Goal: Task Accomplishment & Management: Complete application form

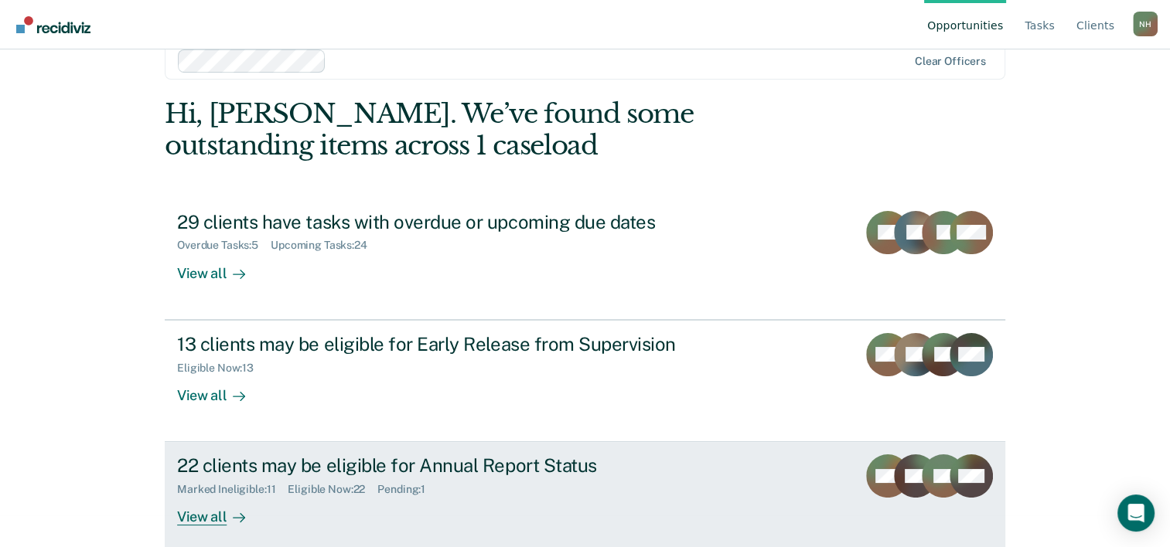
scroll to position [47, 0]
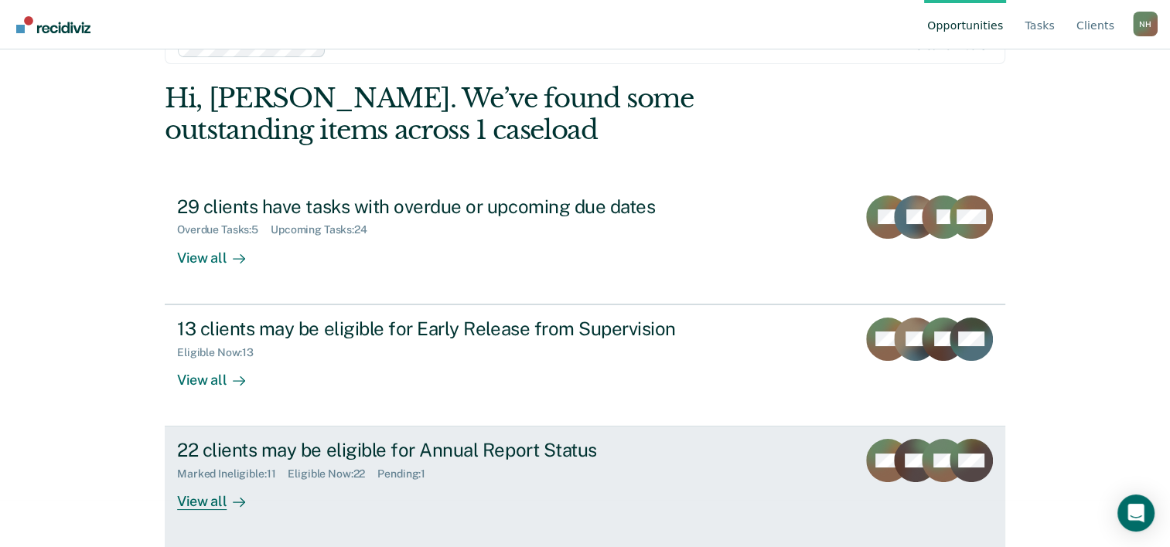
click at [457, 462] on div "Marked Ineligible : 11 Eligible Now : 22 Pending : 1" at bounding box center [448, 471] width 543 height 19
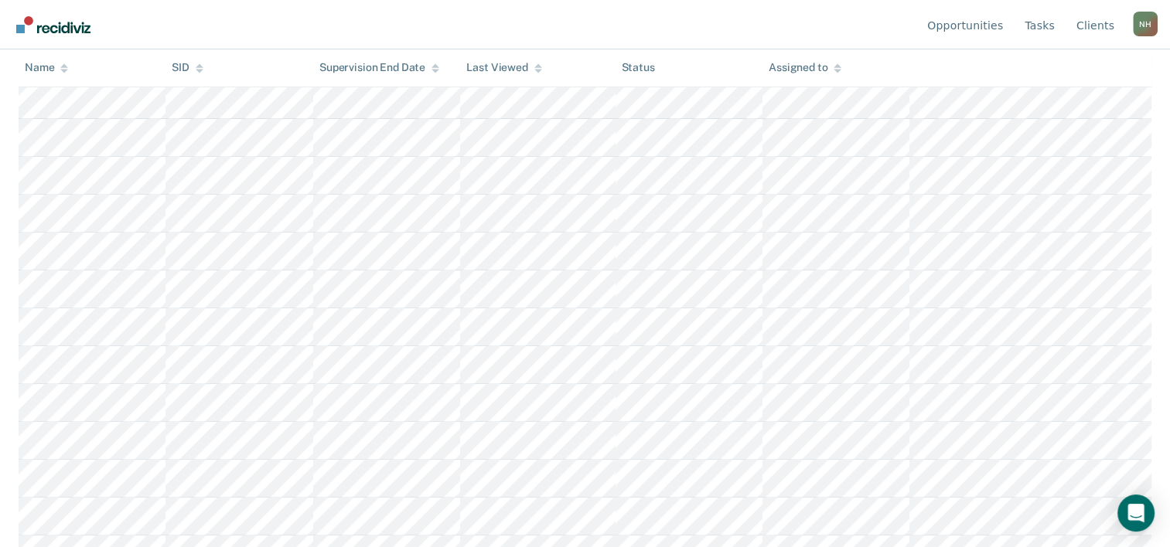
scroll to position [683, 0]
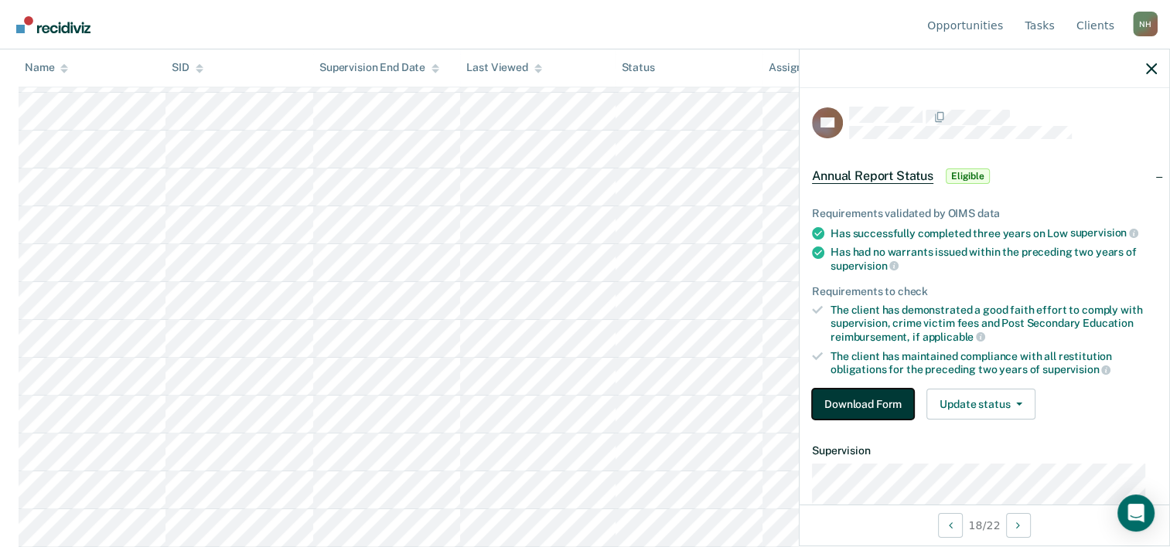
click at [882, 392] on button "Download Form" at bounding box center [863, 404] width 102 height 31
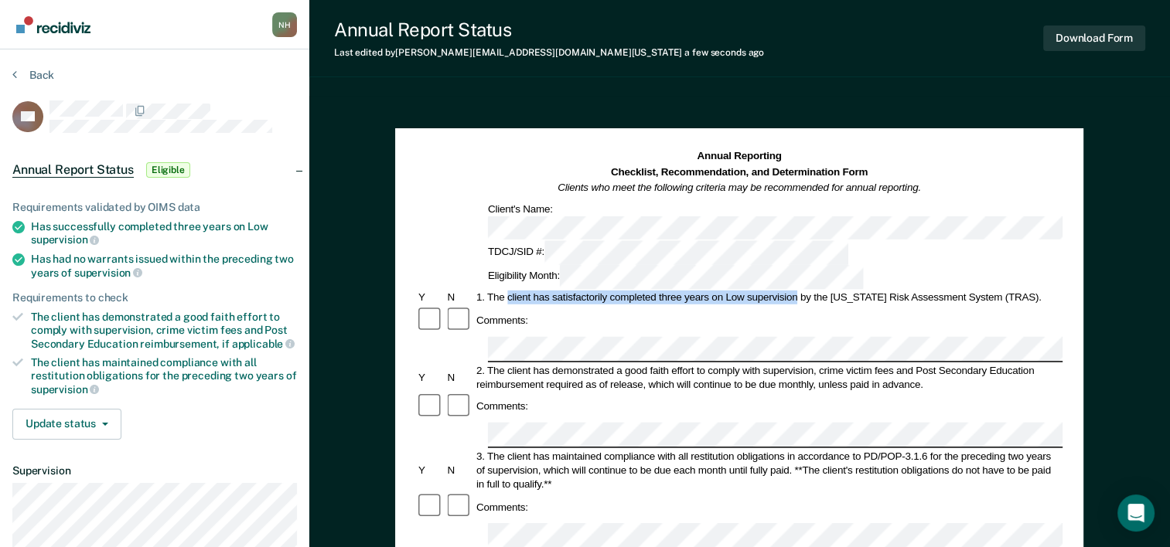
drag, startPoint x: 507, startPoint y: 244, endPoint x: 797, endPoint y: 240, distance: 289.9
click at [797, 291] on div "1. The client has satisfactorily completed three years on Low supervision by th…" at bounding box center [768, 298] width 588 height 14
drag, startPoint x: 797, startPoint y: 240, endPoint x: 761, endPoint y: 241, distance: 36.3
copy div "client has satisfactorily completed three years on Low supervision"
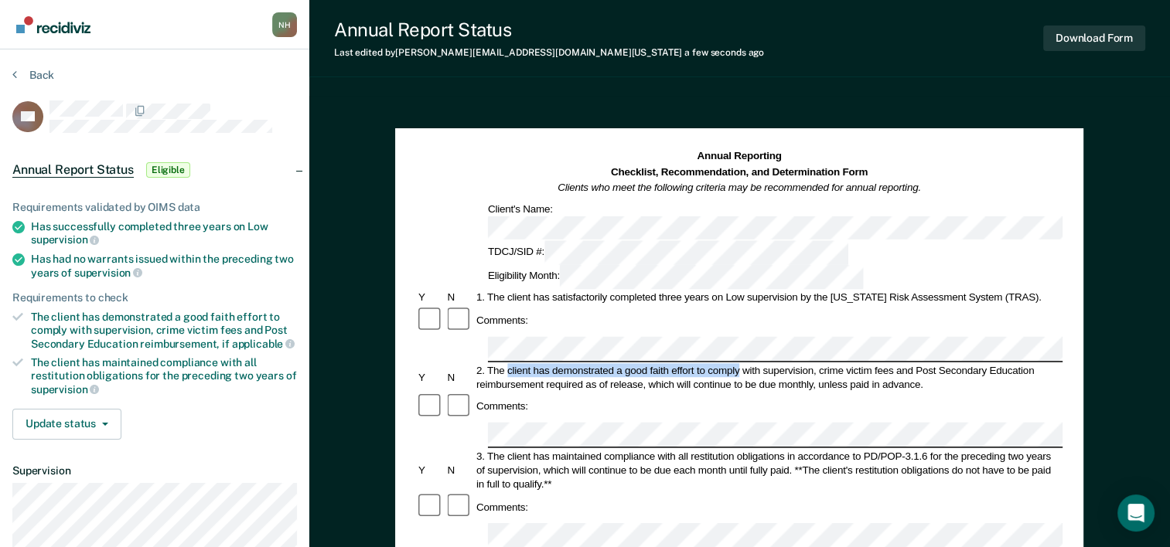
drag, startPoint x: 506, startPoint y: 298, endPoint x: 739, endPoint y: 305, distance: 233.6
click at [739, 363] on div "2. The client has demonstrated a good faith effort to comply with supervision, …" at bounding box center [768, 377] width 588 height 28
drag, startPoint x: 739, startPoint y: 305, endPoint x: 730, endPoint y: 305, distance: 9.3
copy div "client has demonstrated a good faith effort to comply"
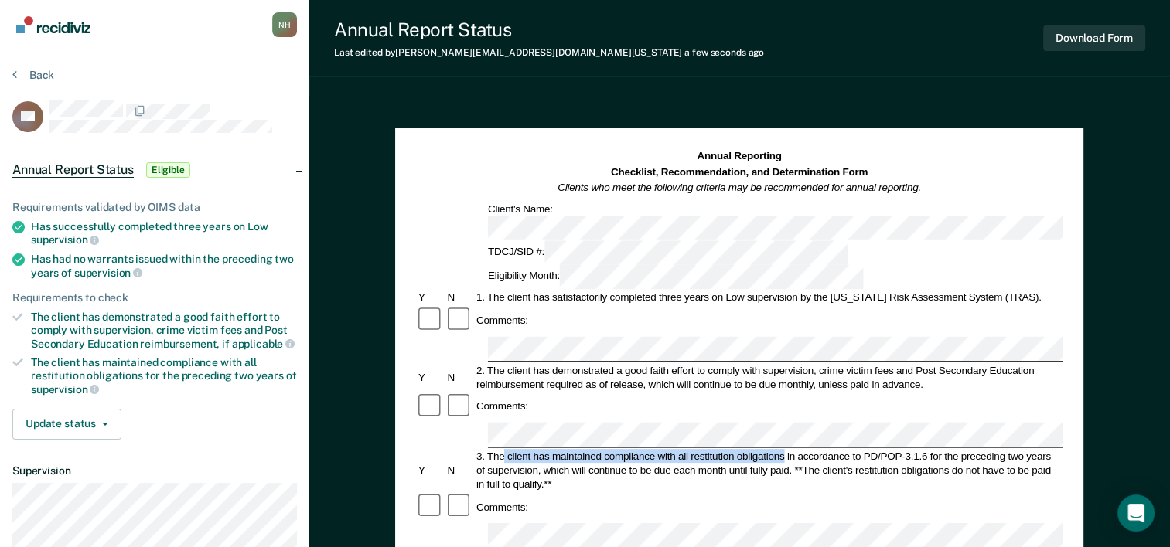
drag, startPoint x: 505, startPoint y: 368, endPoint x: 784, endPoint y: 370, distance: 279.1
click at [784, 449] on div "3. The client has maintained compliance with all restitution obligations in acc…" at bounding box center [768, 470] width 588 height 42
drag, startPoint x: 784, startPoint y: 370, endPoint x: 776, endPoint y: 368, distance: 8.1
copy div "client has maintained compliance with all restitution obligations"
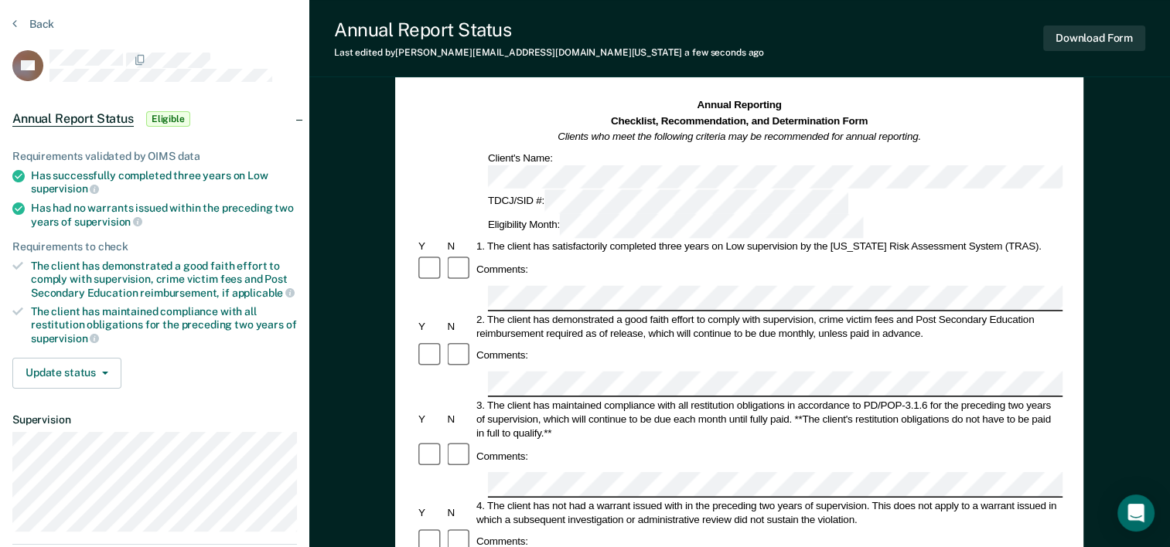
scroll to position [232, 0]
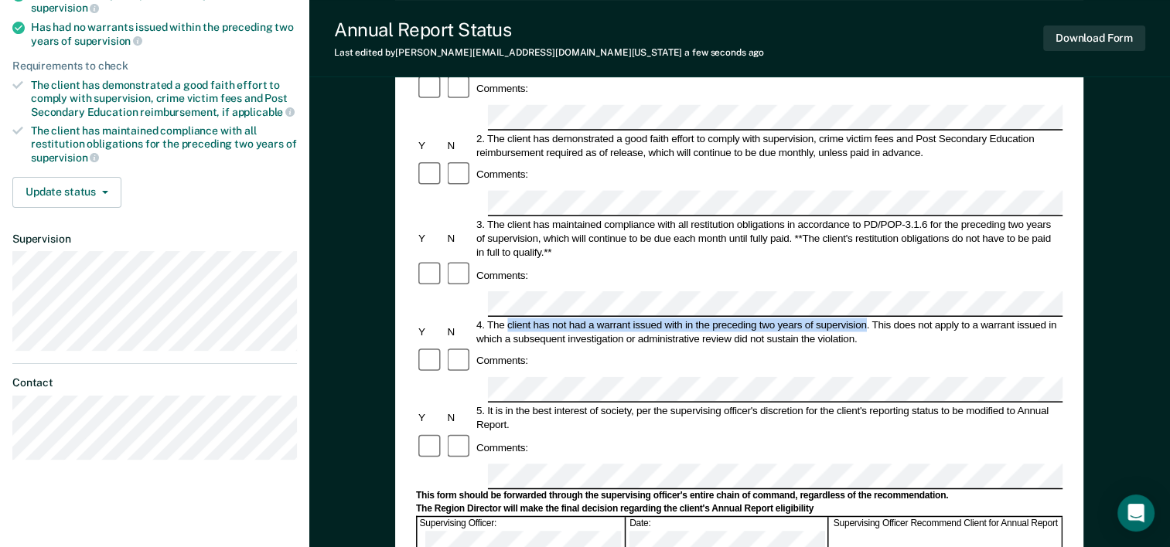
drag, startPoint x: 506, startPoint y: 220, endPoint x: 864, endPoint y: 223, distance: 358.0
click at [864, 318] on div "4. The client has not had a warrant issued with in the preceding two years of s…" at bounding box center [768, 332] width 588 height 28
copy div "client has not had a warrant issued with in the preceding two years of supervis…"
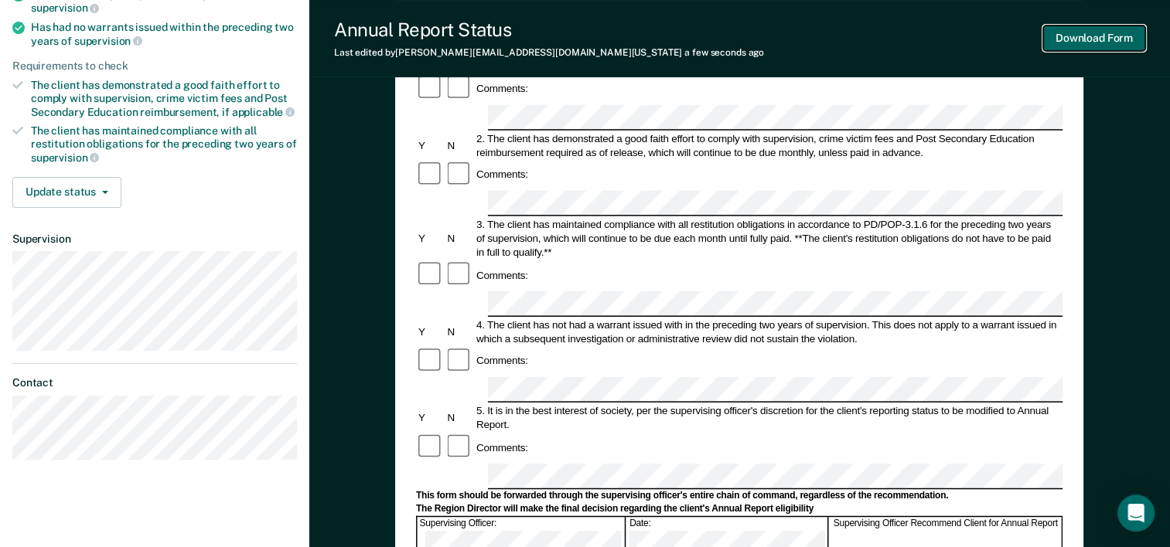
click at [1101, 32] on button "Download Form" at bounding box center [1094, 39] width 102 height 26
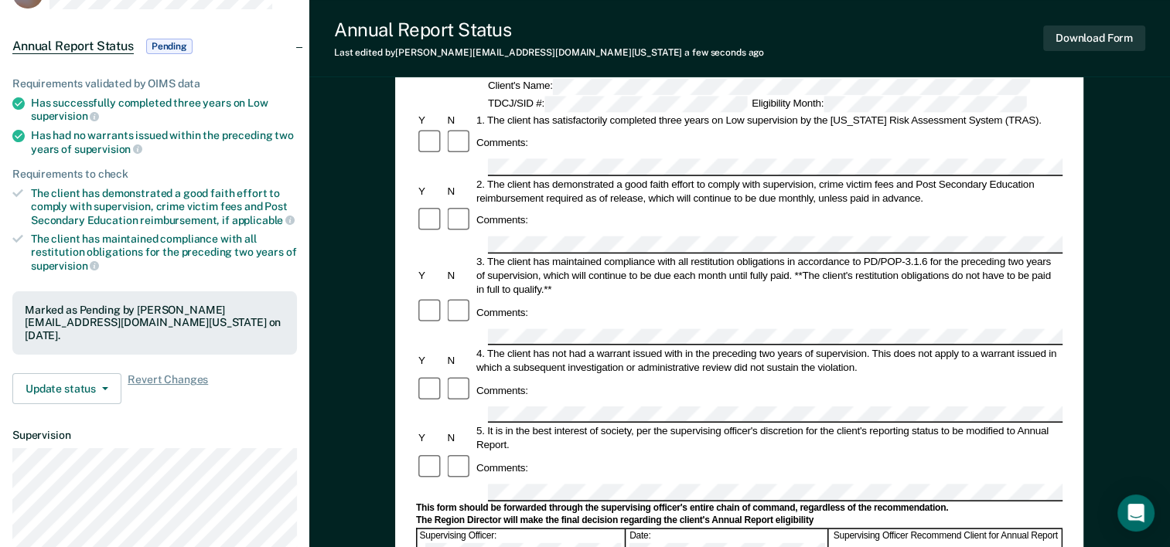
scroll to position [0, 0]
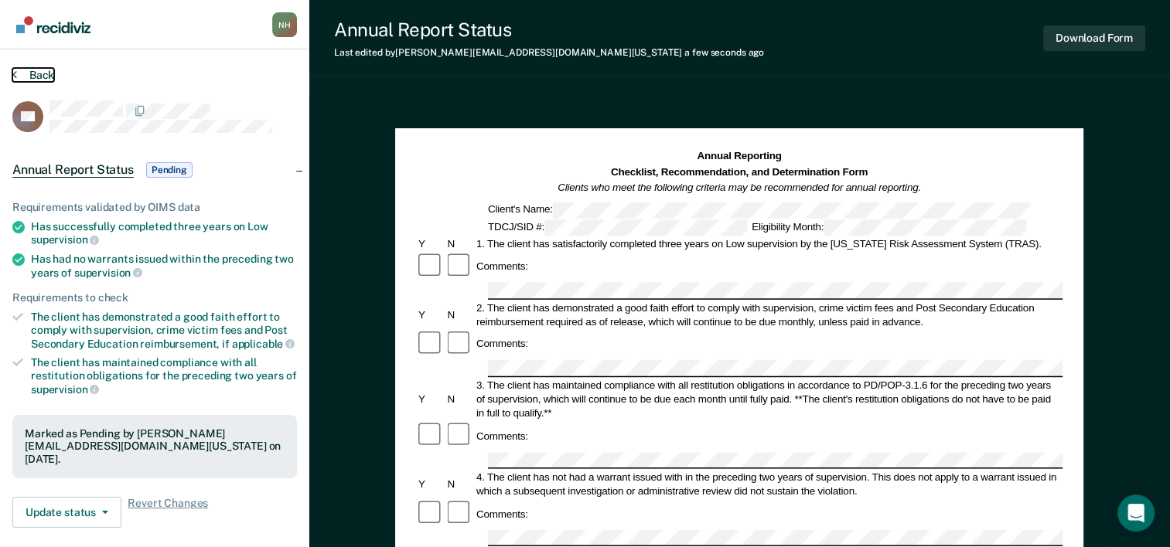
click at [13, 77] on icon at bounding box center [14, 74] width 5 height 12
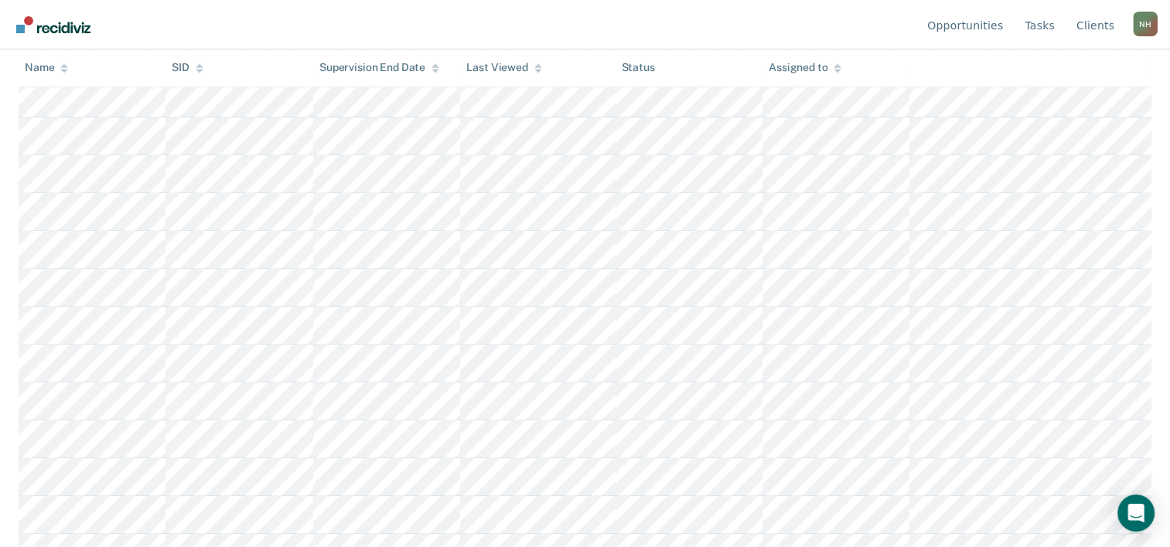
scroll to position [645, 0]
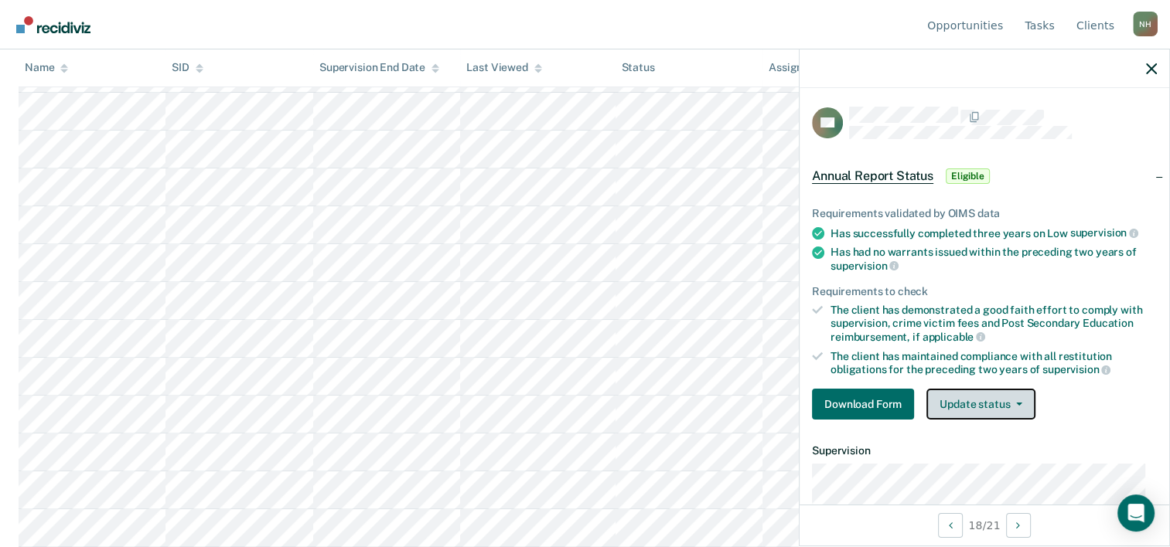
click at [952, 411] on button "Update status" at bounding box center [980, 404] width 109 height 31
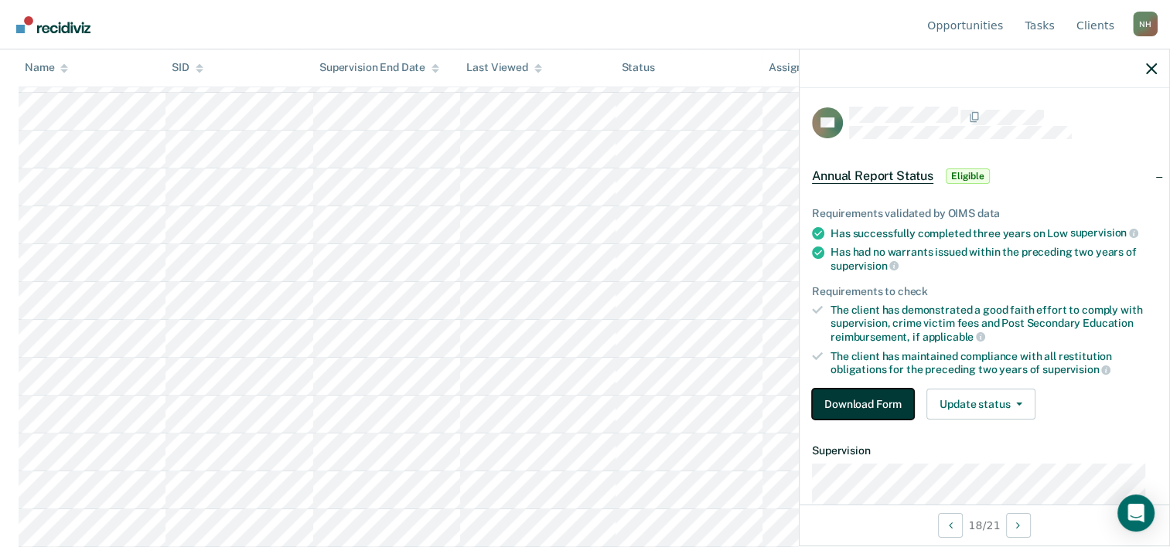
click at [857, 397] on button "Download Form" at bounding box center [863, 404] width 102 height 31
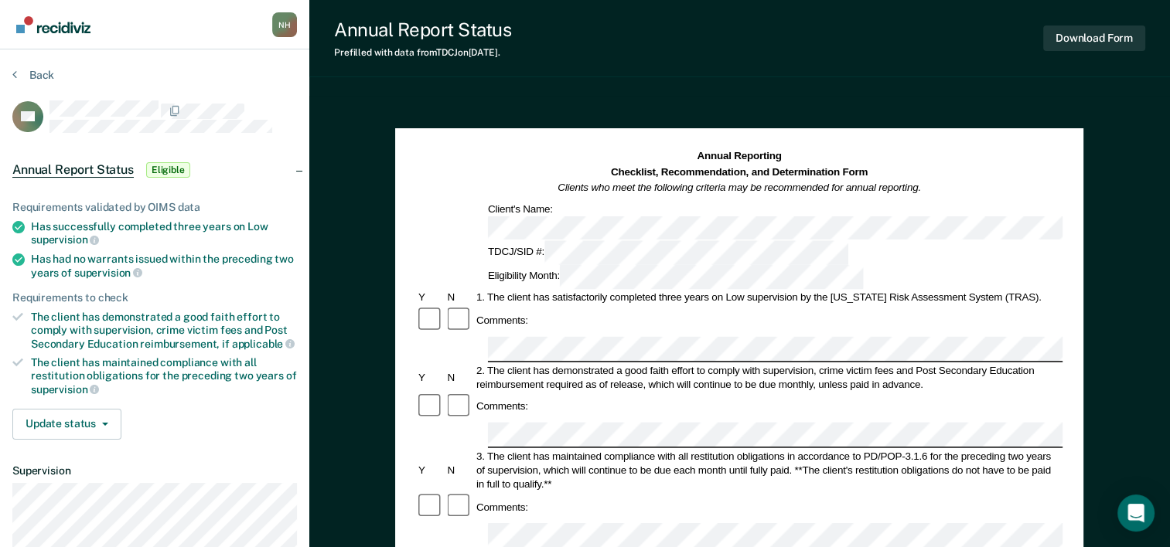
click at [11, 72] on section "Back RD Annual Report Status Eligible Requirements validated by OIMS data Has s…" at bounding box center [154, 385] width 309 height 673
click at [18, 75] on button "Back" at bounding box center [33, 75] width 42 height 14
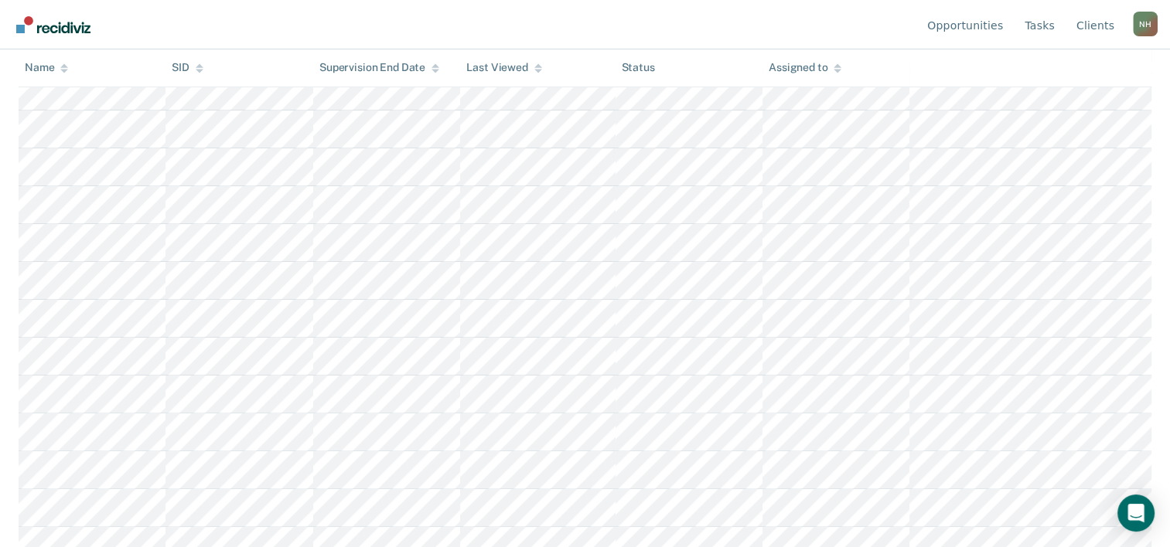
scroll to position [343, 0]
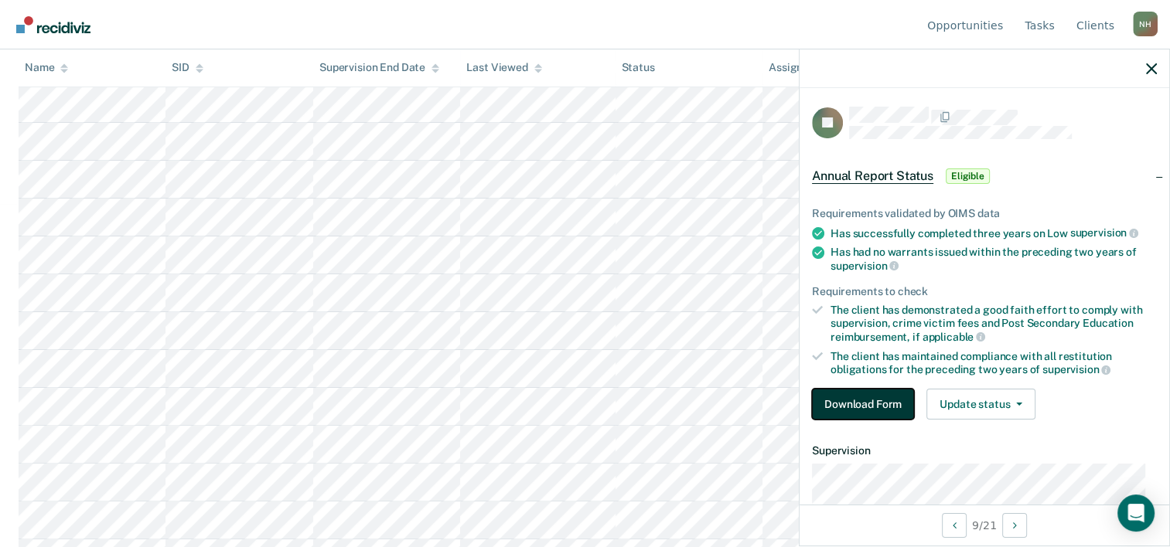
click at [855, 402] on button "Download Form" at bounding box center [863, 404] width 102 height 31
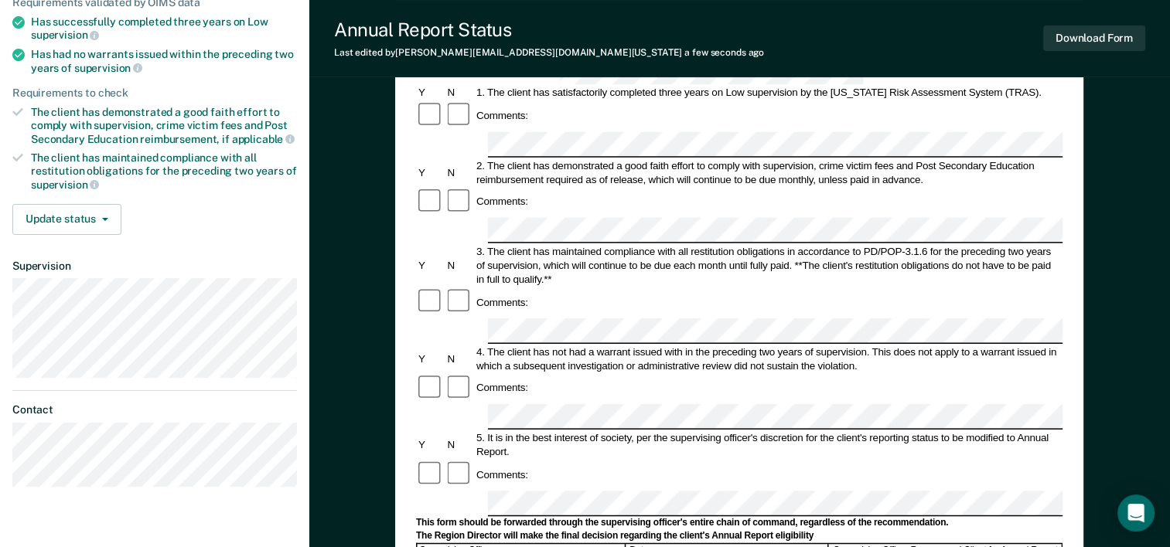
scroll to position [288, 0]
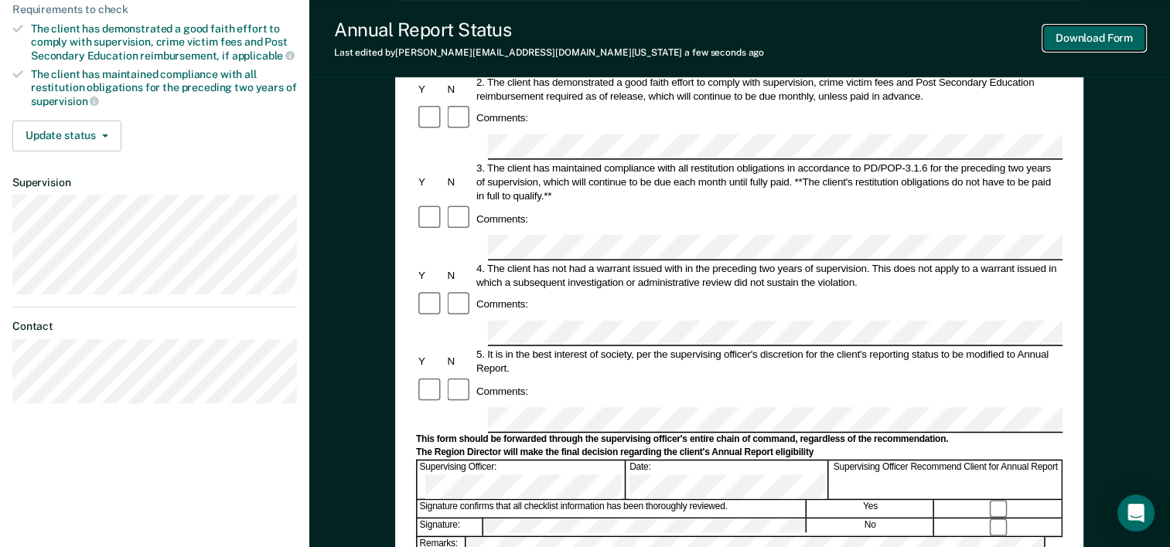
click at [1056, 43] on button "Download Form" at bounding box center [1094, 39] width 102 height 26
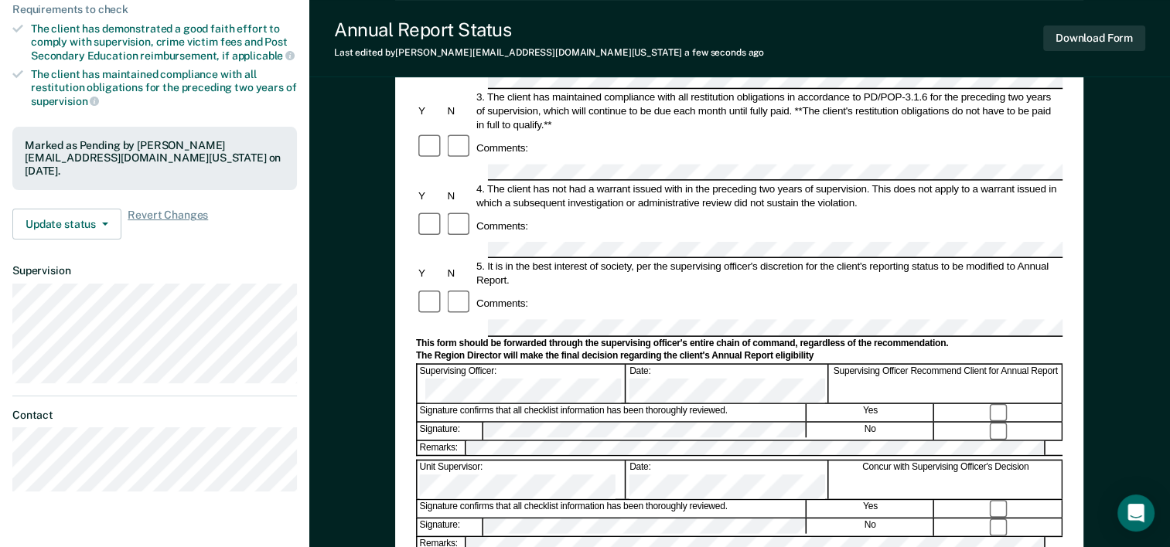
scroll to position [443, 0]
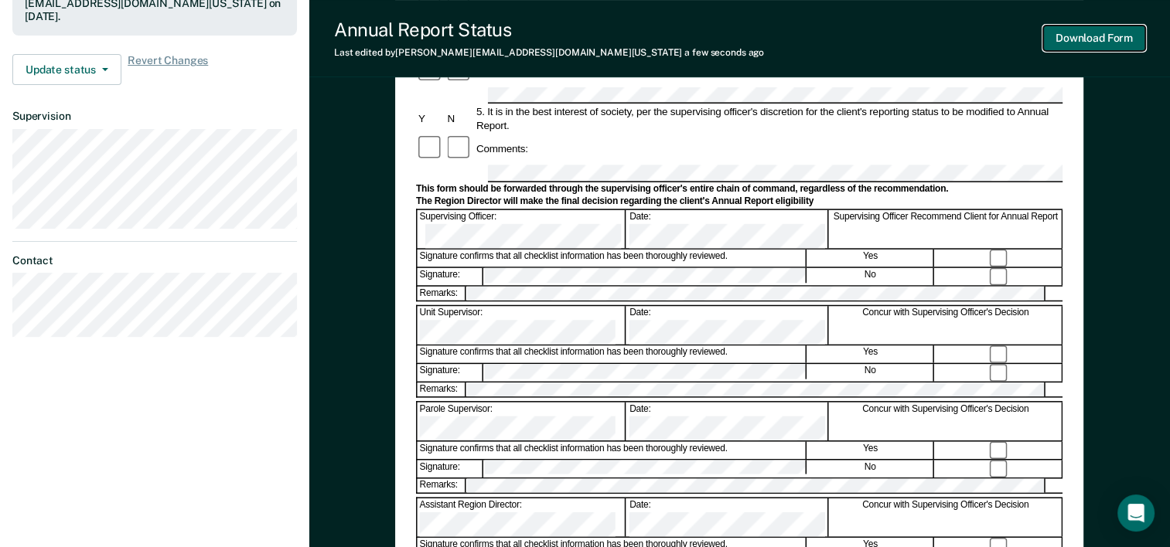
click at [1082, 35] on button "Download Form" at bounding box center [1094, 39] width 102 height 26
click at [1126, 97] on div "Annual Reporting Checklist, Recommendation, and Determination Form Clients who …" at bounding box center [739, 178] width 860 height 1050
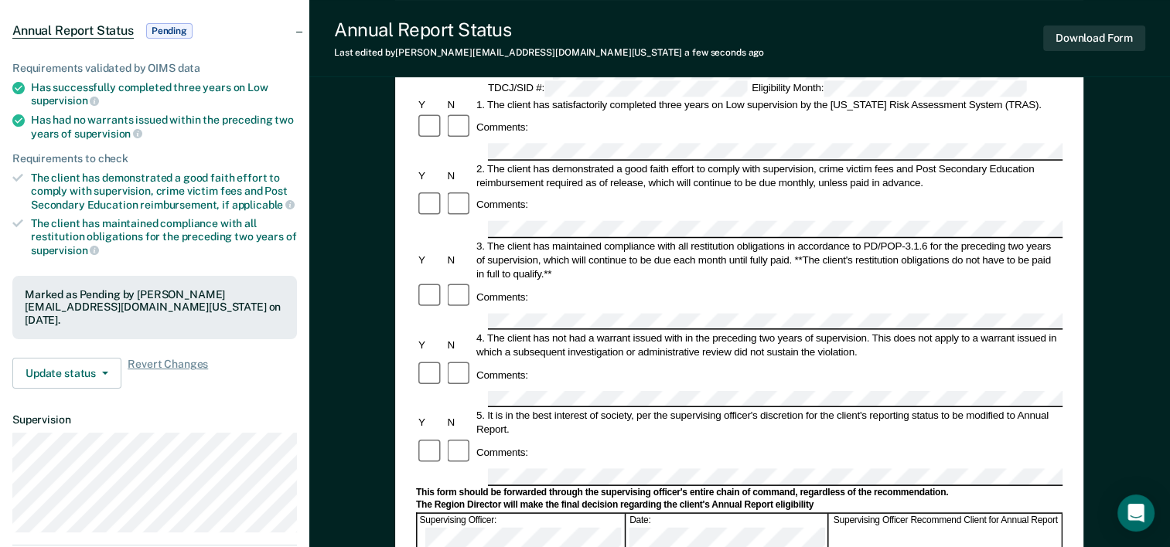
scroll to position [134, 0]
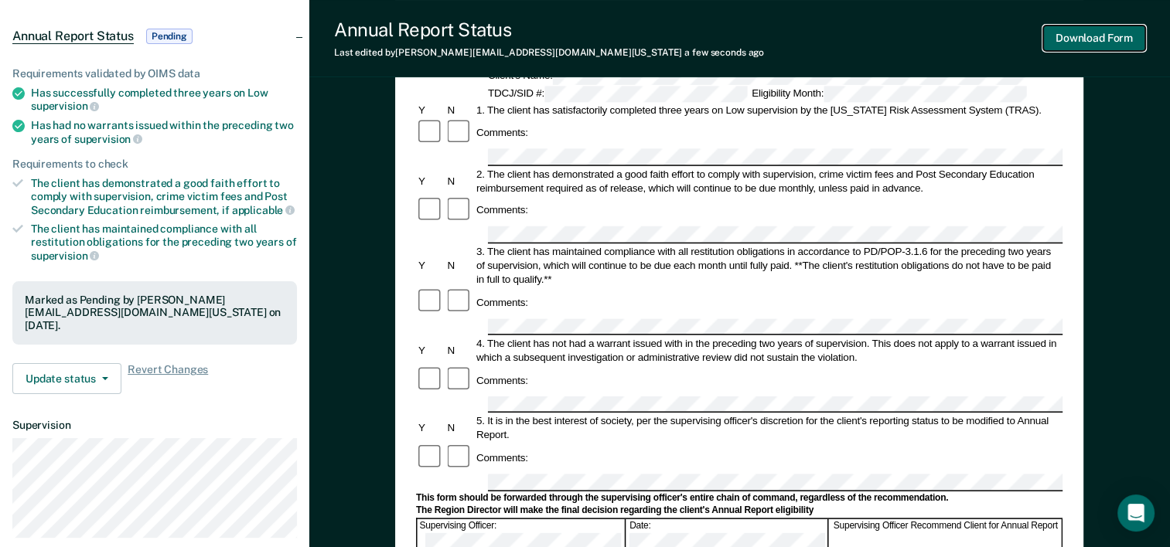
click at [1095, 32] on button "Download Form" at bounding box center [1094, 39] width 102 height 26
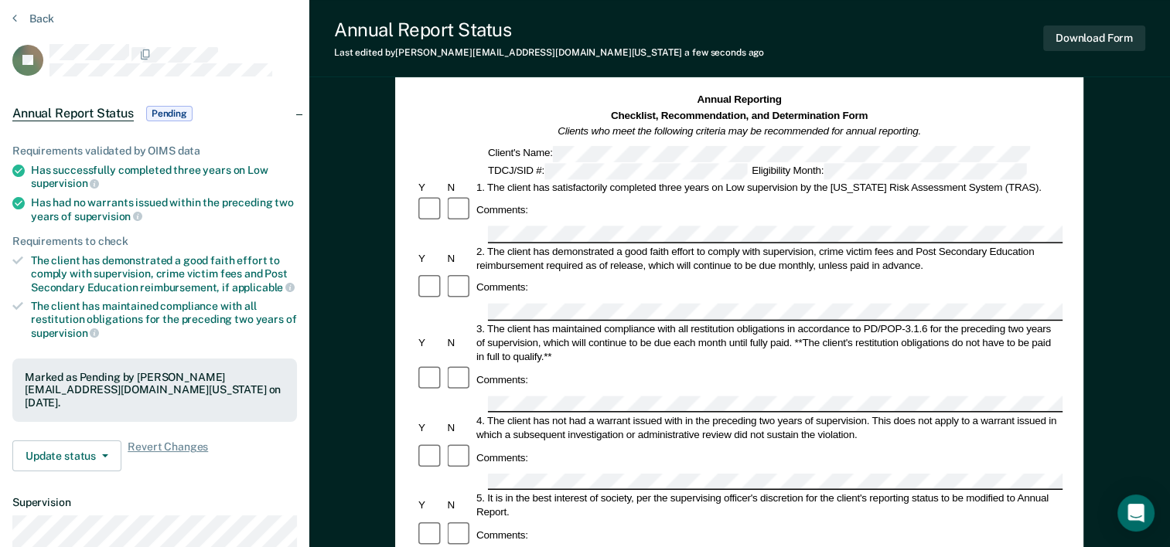
scroll to position [0, 0]
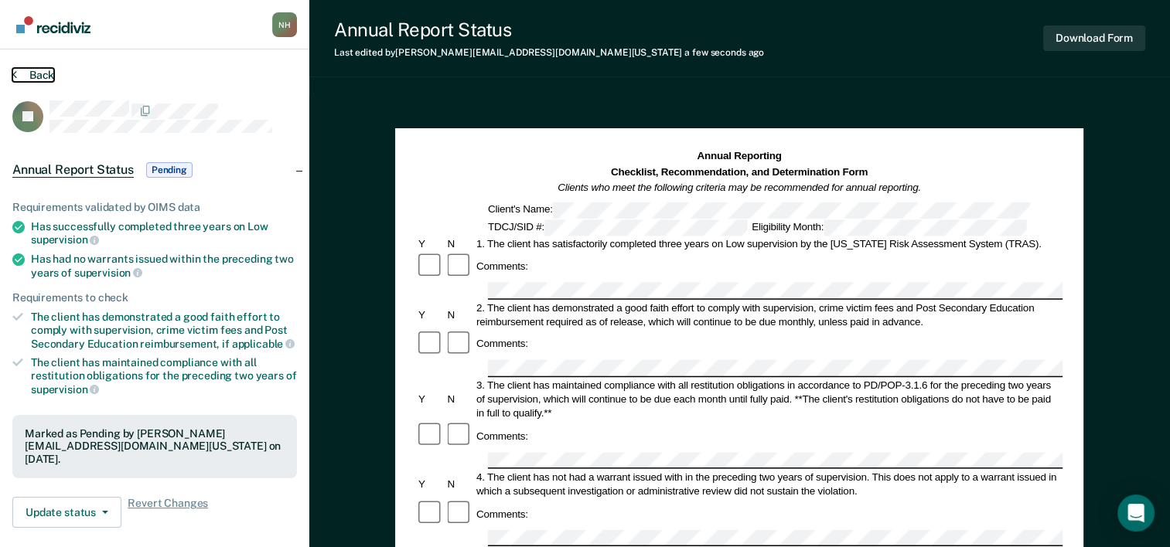
click at [17, 72] on button "Back" at bounding box center [33, 75] width 42 height 14
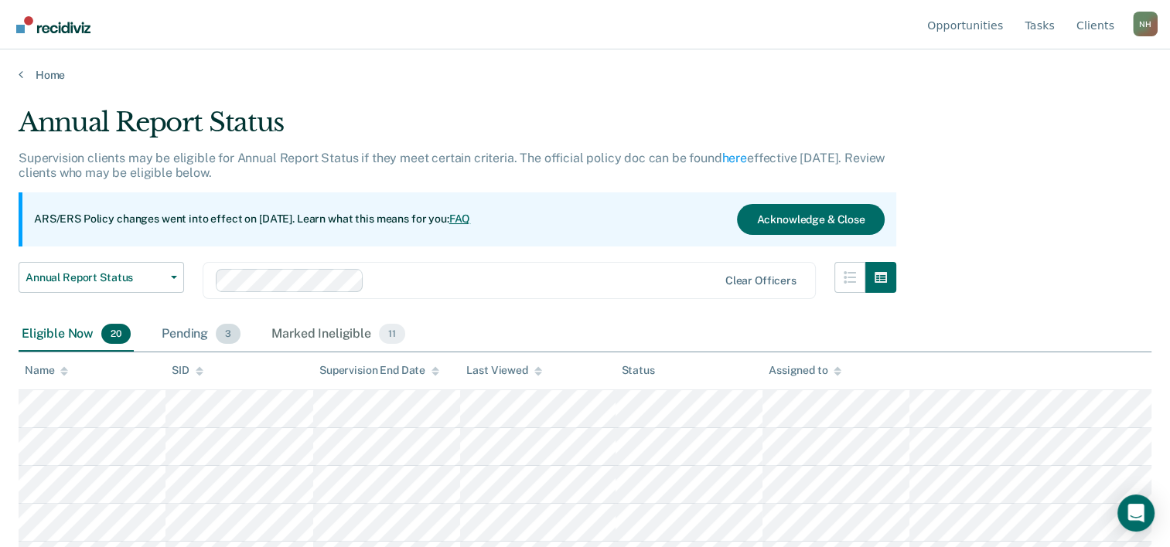
click at [210, 335] on div "Pending 3" at bounding box center [200, 335] width 85 height 34
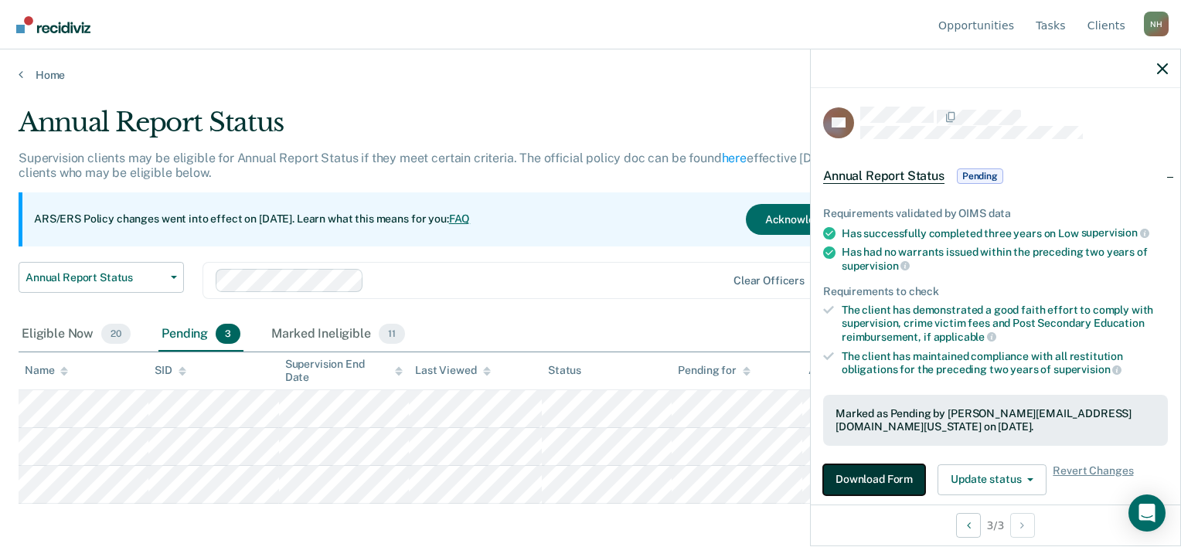
click at [891, 477] on button "Download Form" at bounding box center [874, 480] width 102 height 31
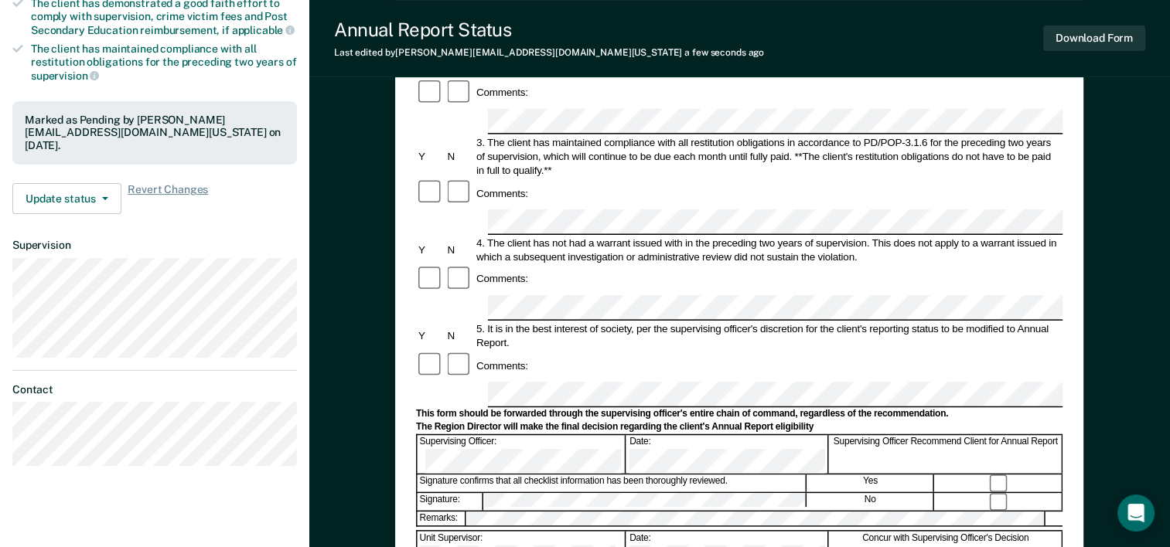
scroll to position [309, 0]
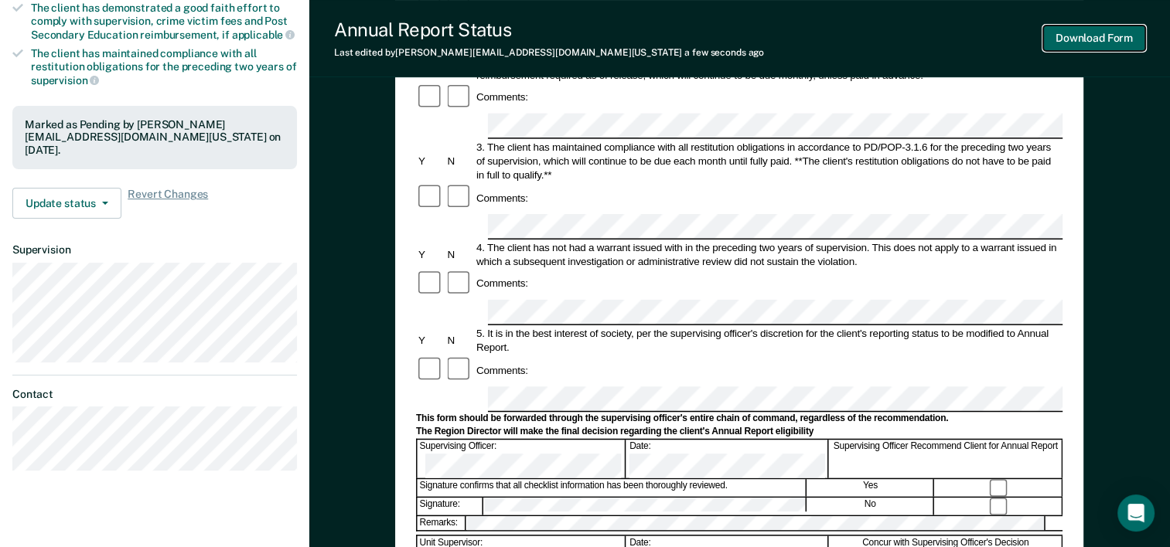
click at [1086, 39] on button "Download Form" at bounding box center [1094, 39] width 102 height 26
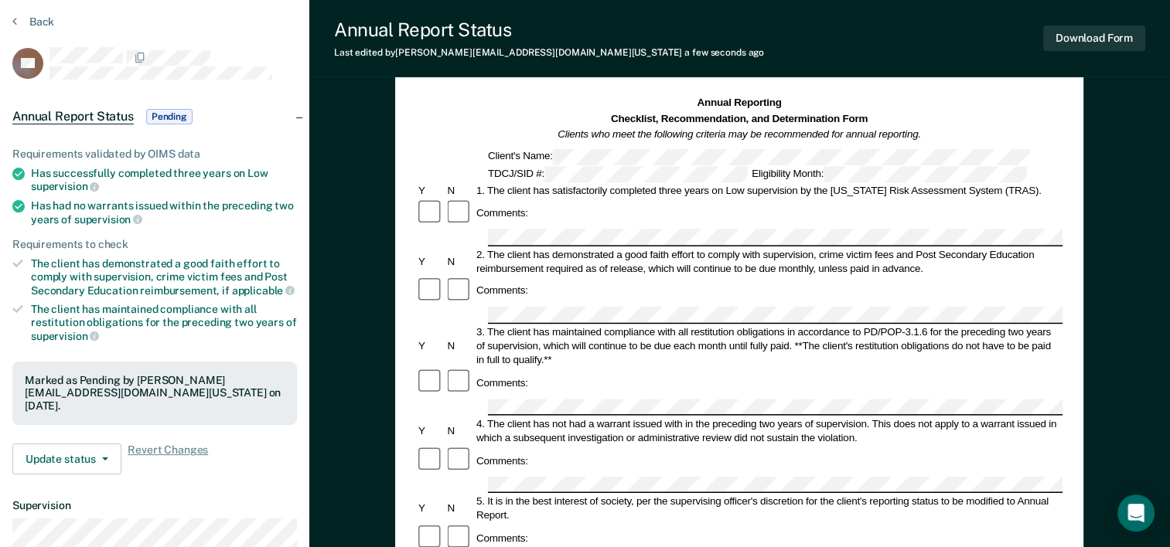
scroll to position [0, 0]
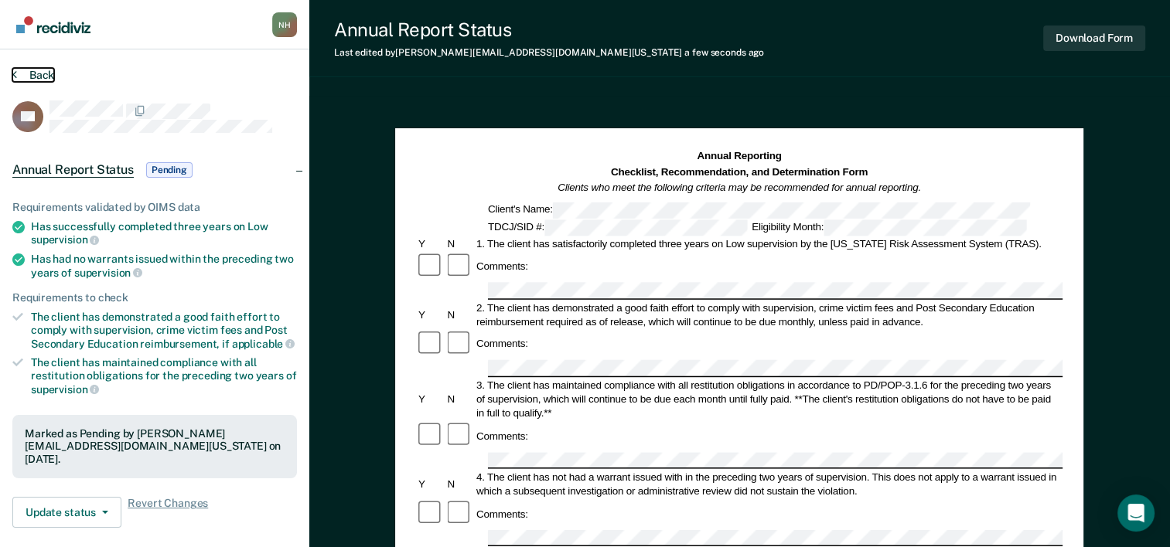
click at [29, 78] on button "Back" at bounding box center [33, 75] width 42 height 14
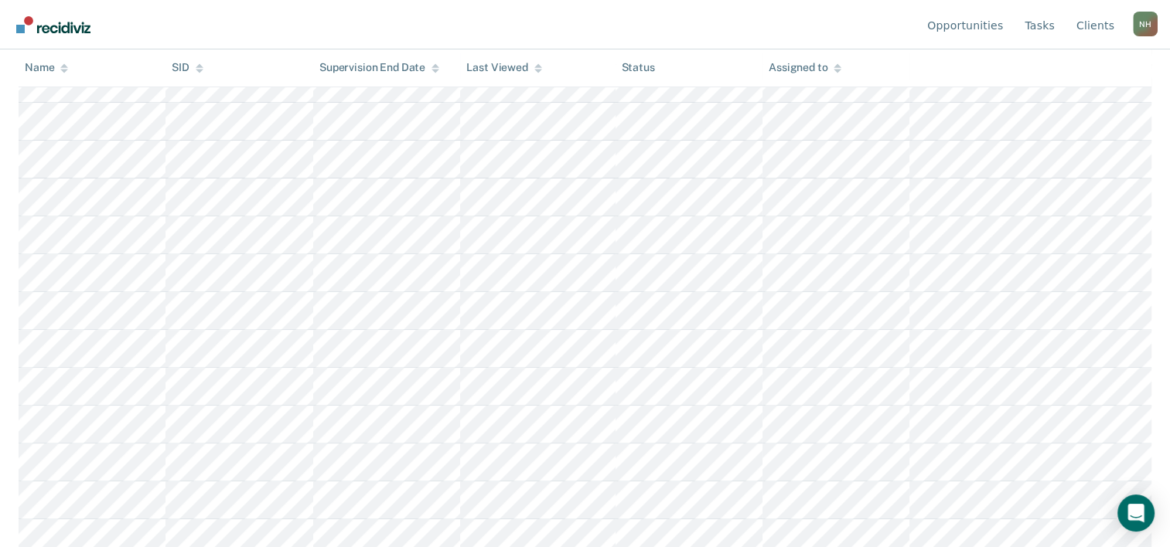
scroll to position [615, 0]
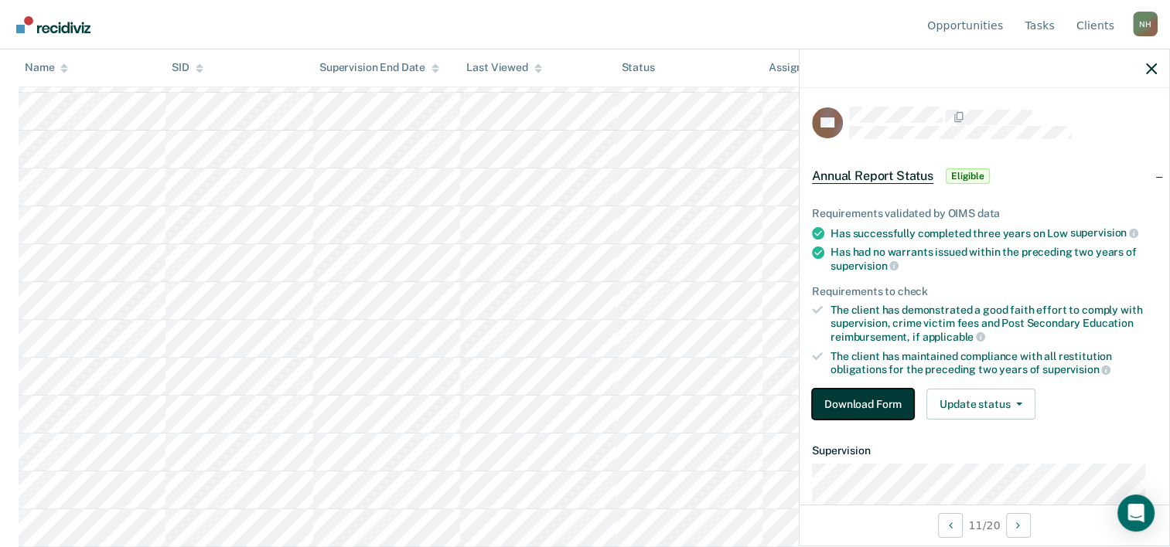
click at [854, 407] on button "Download Form" at bounding box center [863, 404] width 102 height 31
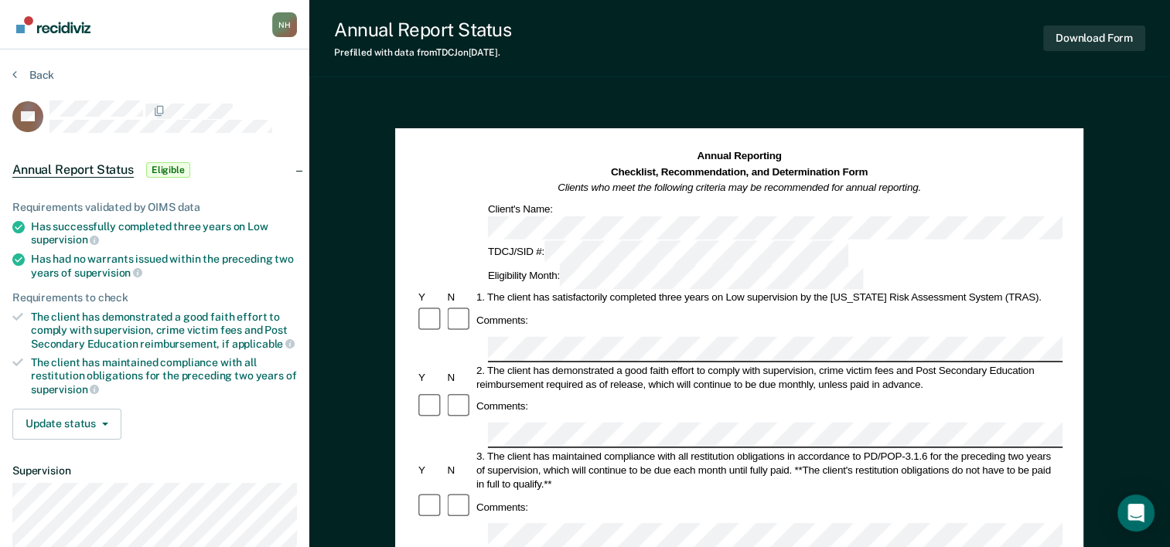
click at [533, 306] on div "Comments:" at bounding box center [739, 320] width 646 height 29
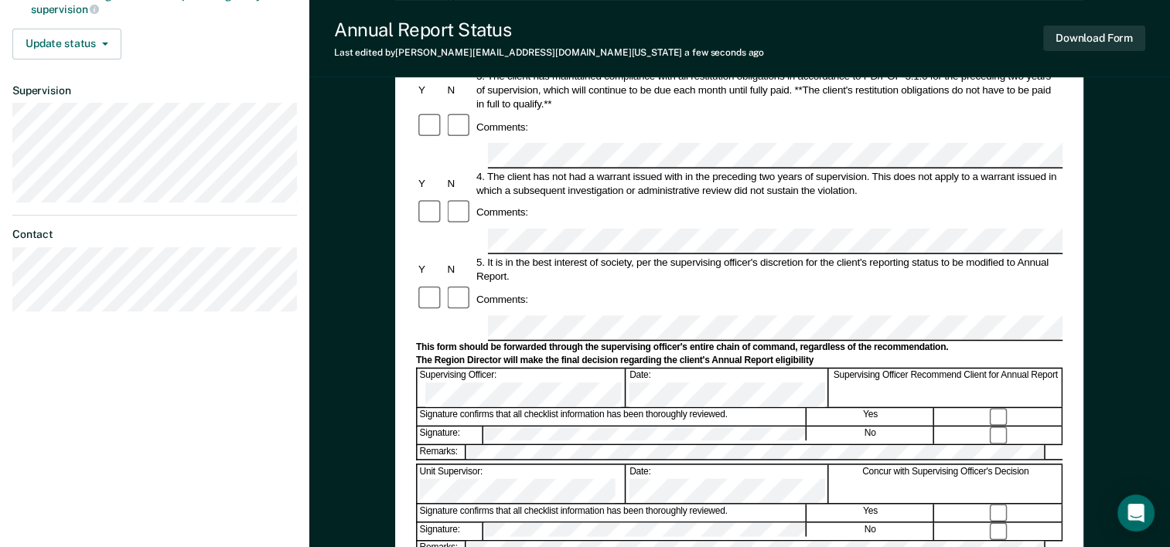
scroll to position [366, 0]
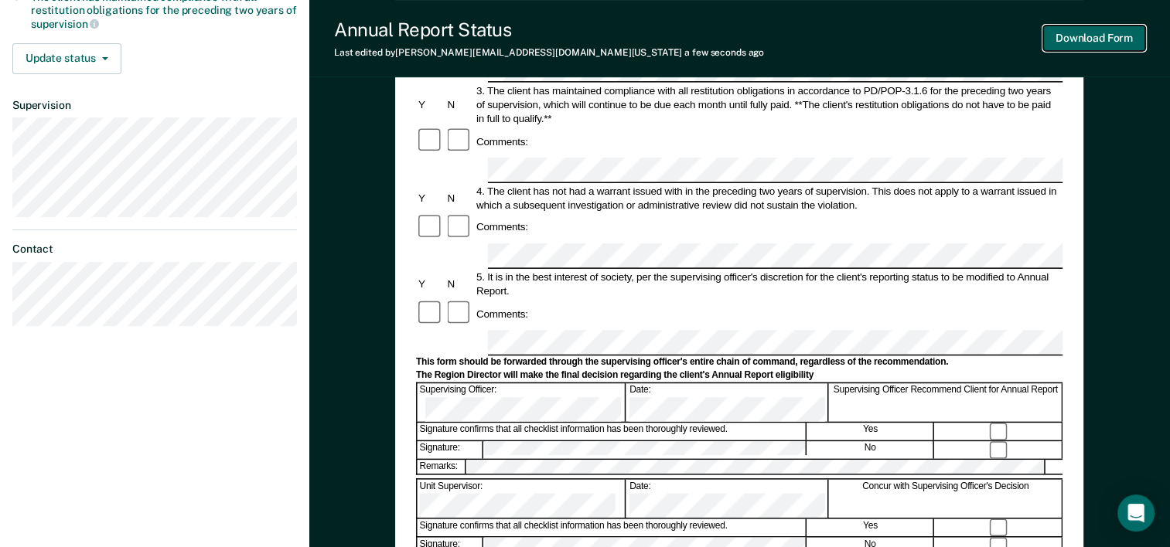
click at [1061, 49] on button "Download Form" at bounding box center [1094, 39] width 102 height 26
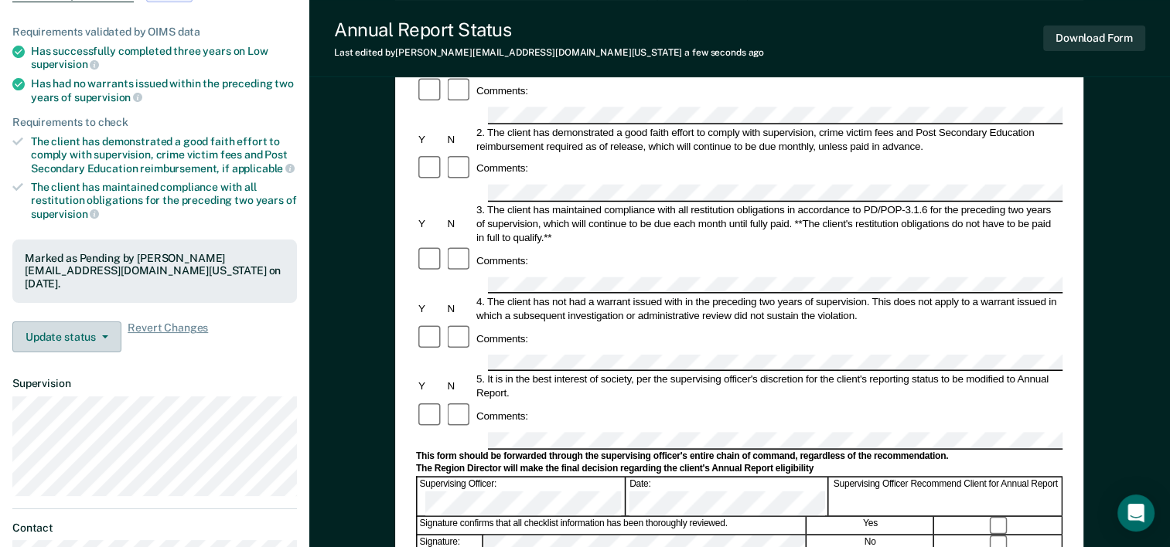
scroll to position [56, 0]
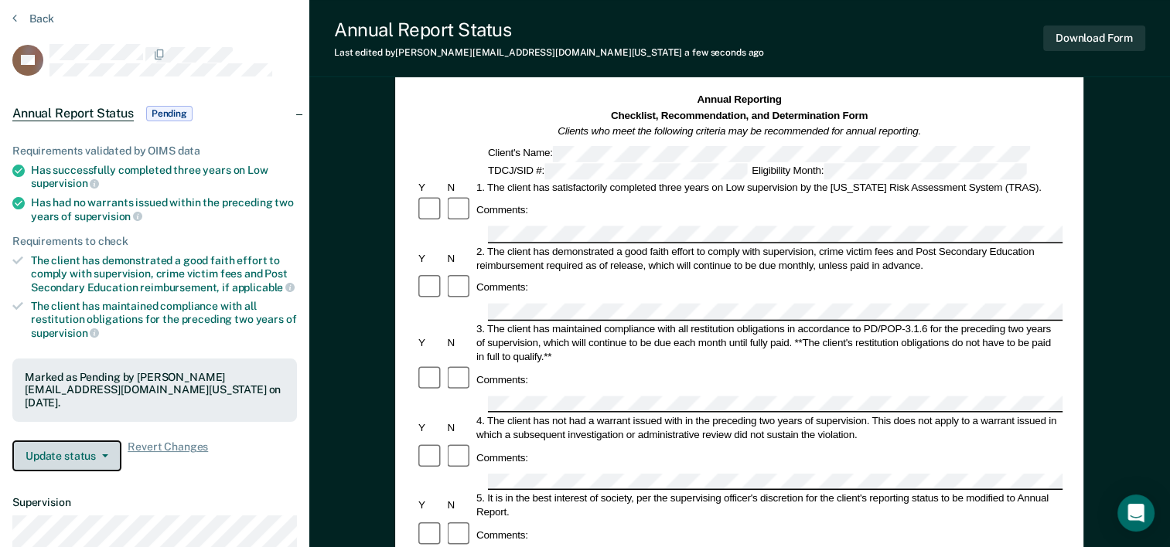
click at [91, 448] on button "Update status" at bounding box center [66, 456] width 109 height 31
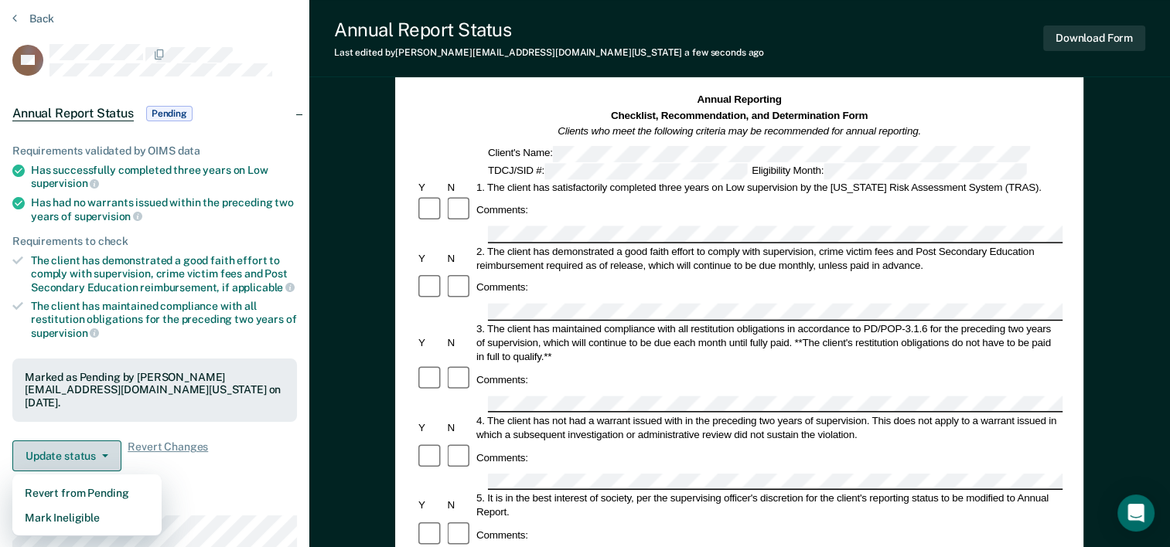
click at [91, 448] on button "Update status" at bounding box center [66, 456] width 109 height 31
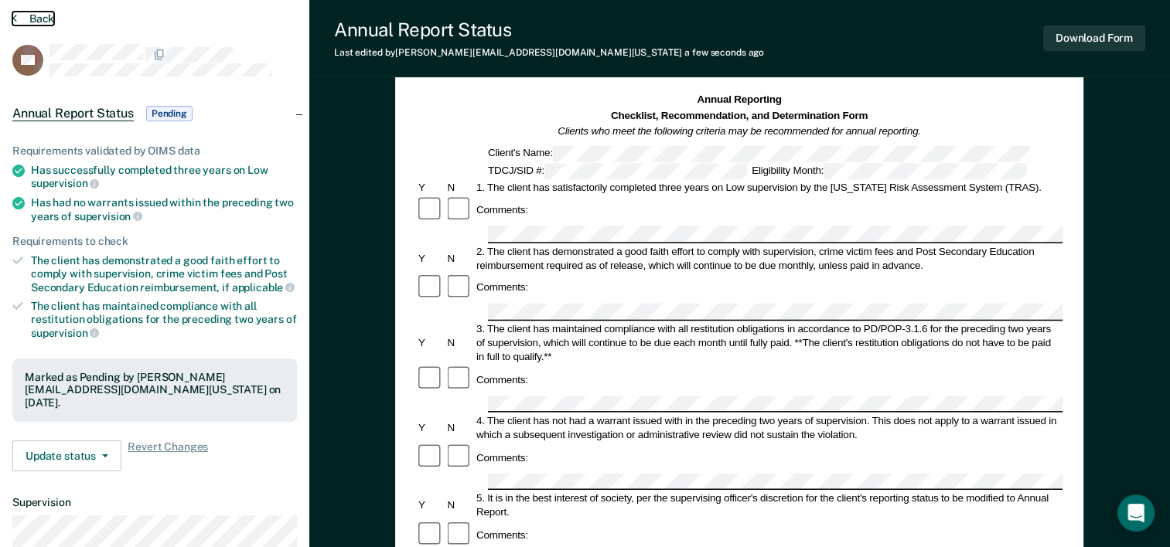
click at [14, 19] on icon at bounding box center [14, 18] width 5 height 12
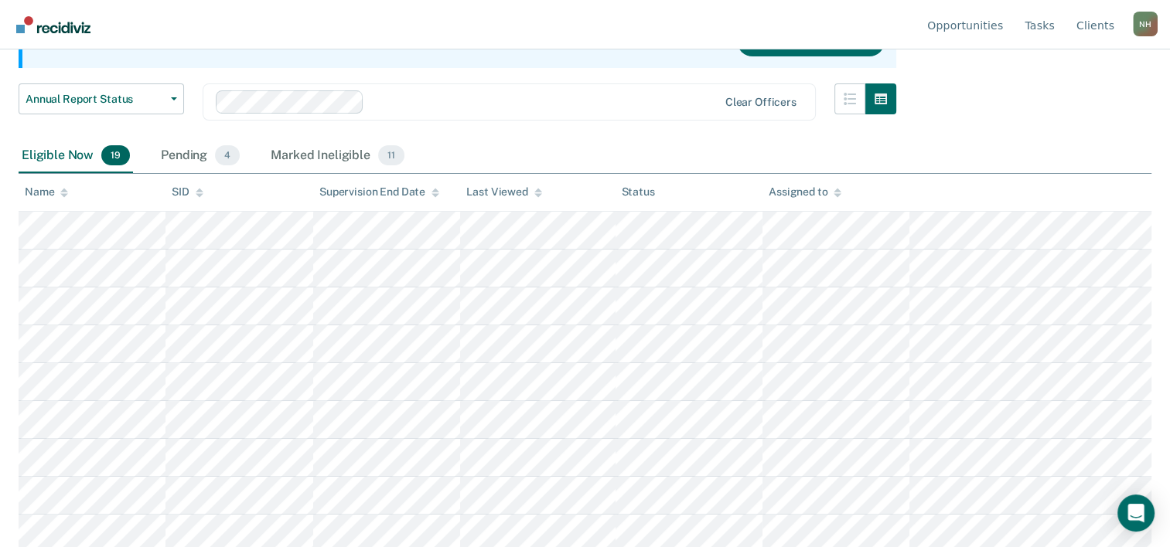
scroll to position [464, 0]
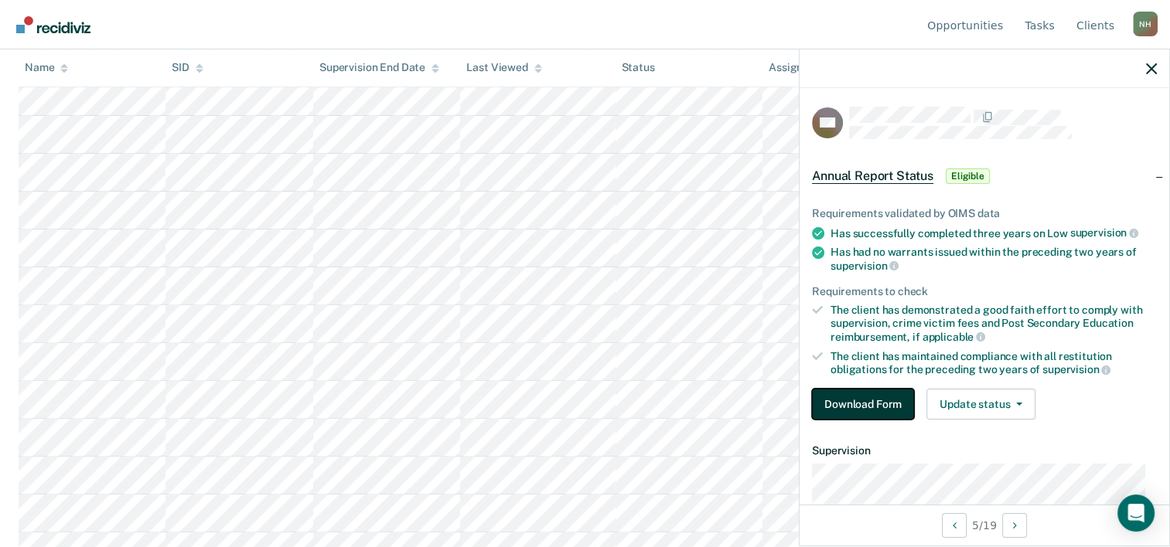
click at [859, 390] on button "Download Form" at bounding box center [863, 404] width 102 height 31
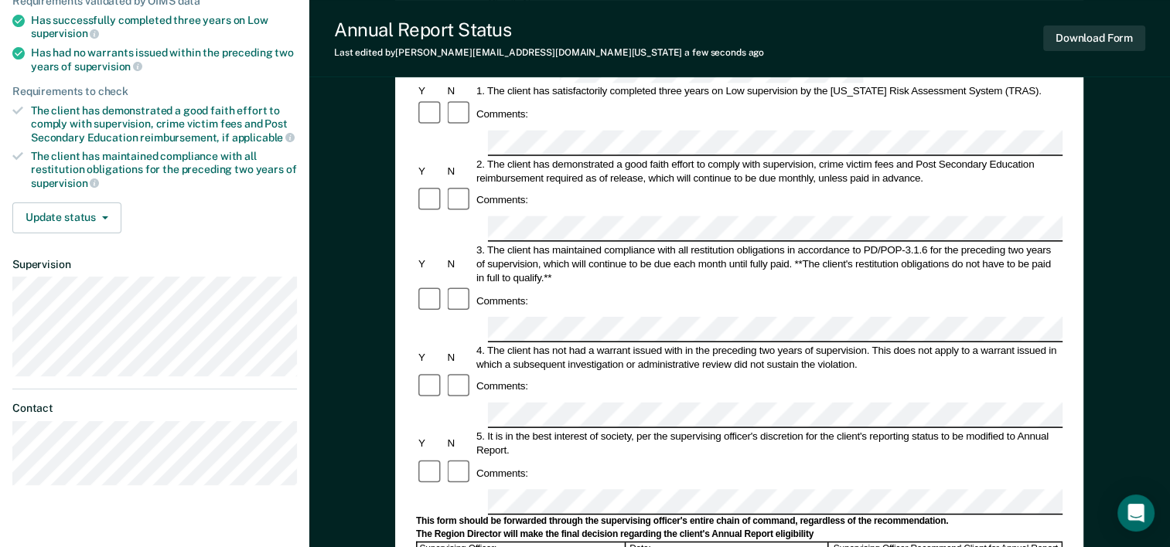
scroll to position [309, 0]
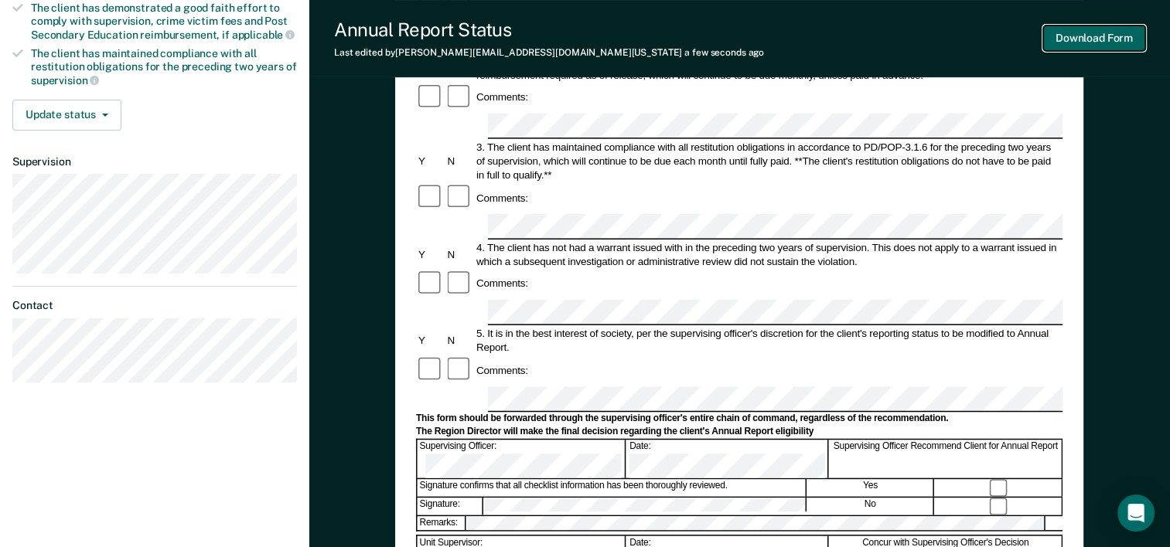
click at [1075, 39] on button "Download Form" at bounding box center [1094, 39] width 102 height 26
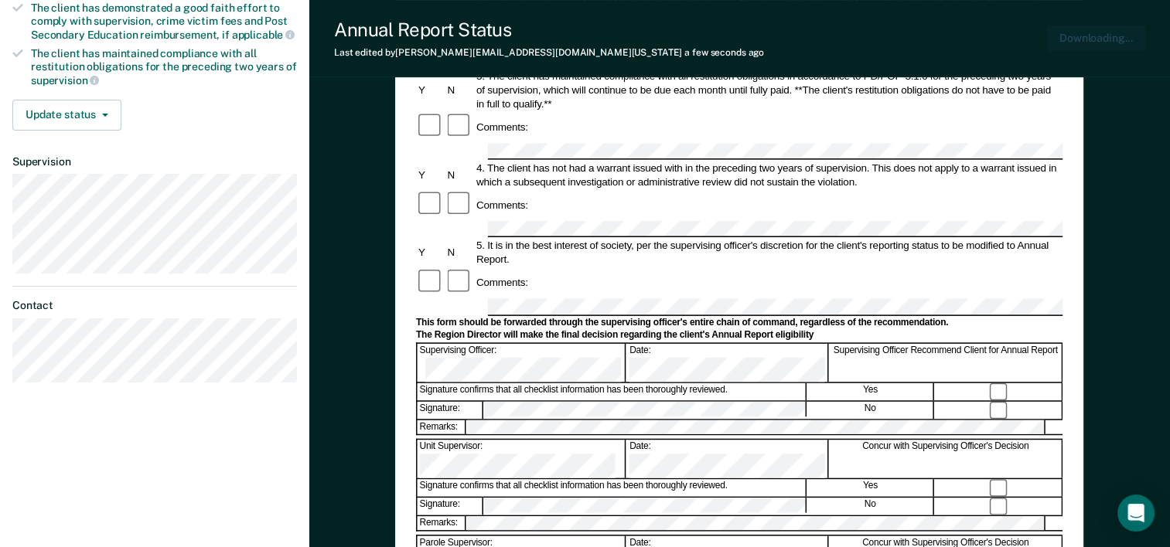
scroll to position [0, 0]
